Goal: Task Accomplishment & Management: Use online tool/utility

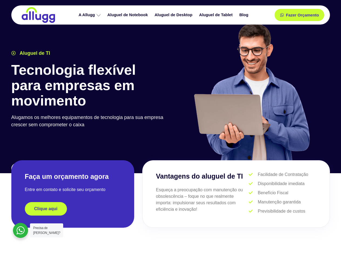
click at [171, 130] on div at bounding box center [252, 94] width 162 height 148
click at [299, 15] on span "Fazer Orçamento" at bounding box center [302, 15] width 30 height 4
click at [282, 15] on icon at bounding box center [284, 15] width 4 height 4
click at [302, 15] on span "Fazer Orçamento" at bounding box center [302, 15] width 30 height 4
click at [73, 209] on div "Clique aqui" at bounding box center [73, 208] width 96 height 13
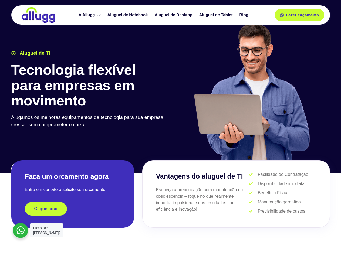
click at [73, 209] on div "Clique aqui" at bounding box center [73, 208] width 96 height 13
click at [46, 209] on span "Clique aqui" at bounding box center [45, 209] width 23 height 4
click at [21, 230] on div at bounding box center [20, 230] width 15 height 15
click at [46, 230] on span "Precisa de [PERSON_NAME]?" at bounding box center [46, 230] width 27 height 9
